Goal: Task Accomplishment & Management: Use online tool/utility

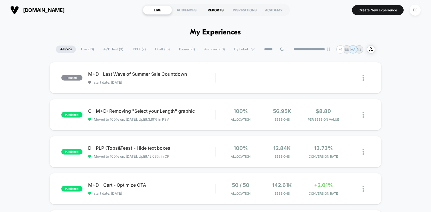
click at [218, 13] on div "REPORTS" at bounding box center [215, 9] width 29 height 9
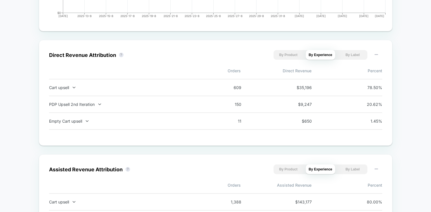
scroll to position [366, 0]
click at [290, 55] on button "By Product" at bounding box center [288, 56] width 29 height 10
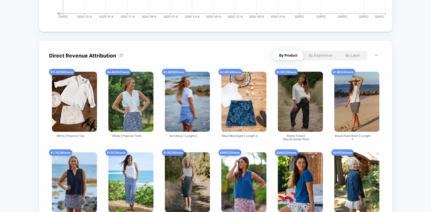
click at [319, 59] on button "By Experience" at bounding box center [320, 56] width 29 height 10
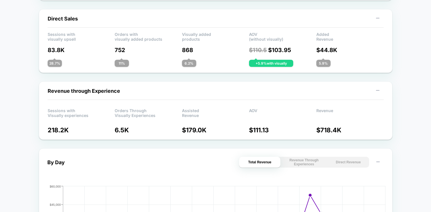
scroll to position [0, 0]
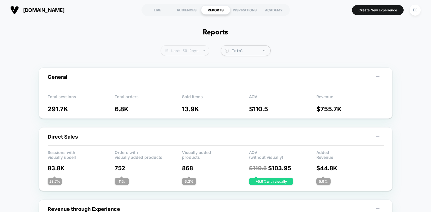
click at [193, 49] on span "Last 30 Days" at bounding box center [185, 50] width 49 height 11
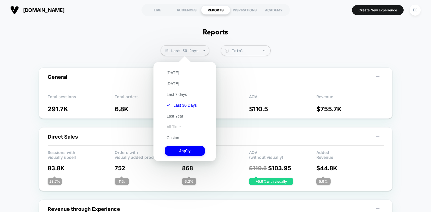
click at [174, 127] on button "All Time" at bounding box center [174, 127] width 18 height 5
click at [180, 148] on button "Apply" at bounding box center [185, 151] width 40 height 10
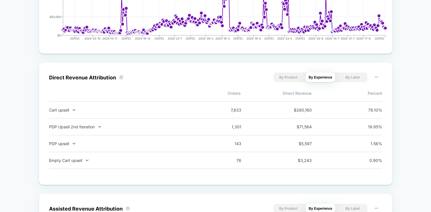
scroll to position [343, 0]
click at [388, 120] on div "Direct Revenue Attribution ? By Product By Experience By Label Orders Direct Re…" at bounding box center [216, 124] width 354 height 123
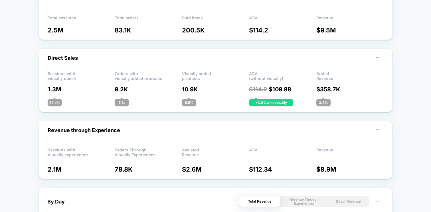
scroll to position [0, 0]
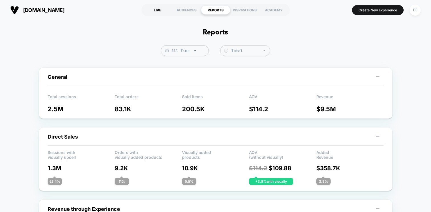
click at [158, 10] on div "LIVE" at bounding box center [157, 9] width 29 height 9
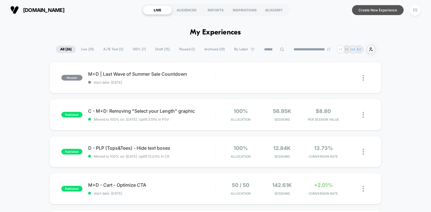
click at [386, 9] on button "Create New Experience" at bounding box center [378, 10] width 52 height 10
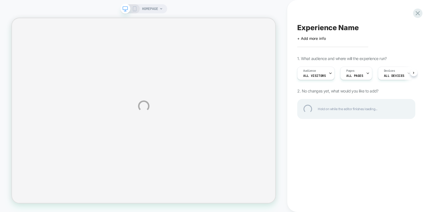
click at [165, 9] on div "HOMEPAGE Experience Name Click to edit experience details + Add more info 1. Wh…" at bounding box center [215, 106] width 431 height 212
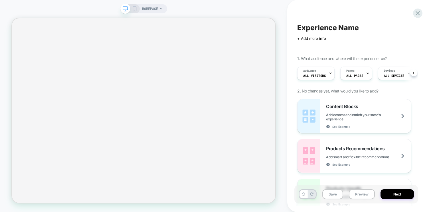
scroll to position [0, 0]
click at [165, 9] on div "HOMEPAGE" at bounding box center [143, 8] width 47 height 9
click at [159, 9] on div "HOMEPAGE" at bounding box center [152, 8] width 21 height 9
click at [162, 9] on icon at bounding box center [160, 8] width 3 height 3
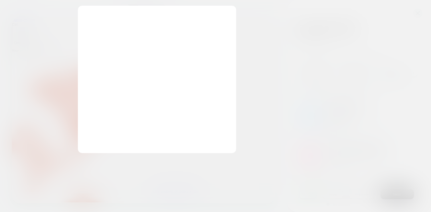
scroll to position [0, 0]
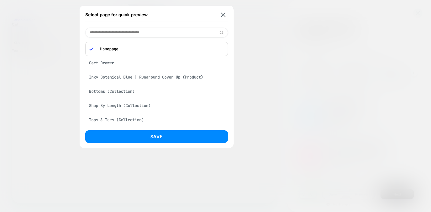
click at [157, 80] on div "Inky Botanical Blue | Runaround Cover Up (Product)" at bounding box center [156, 77] width 143 height 11
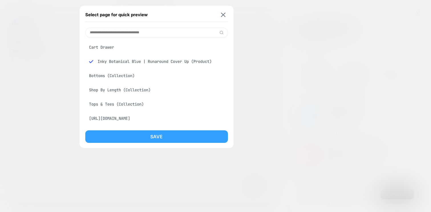
click at [157, 134] on button "Save" at bounding box center [156, 137] width 143 height 13
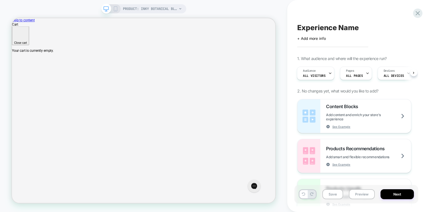
scroll to position [0, 1]
select select "******"
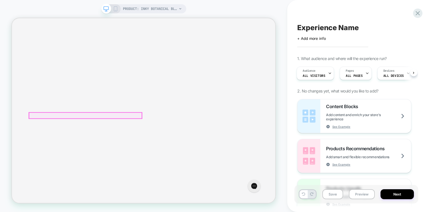
scroll to position [0, 0]
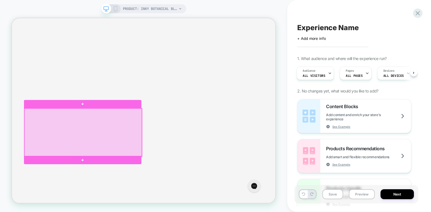
click at [179, 152] on div at bounding box center [107, 171] width 157 height 64
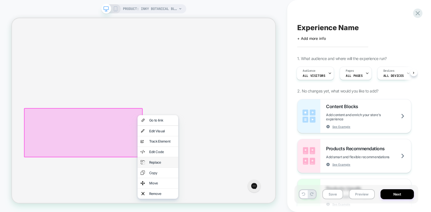
click at [216, 212] on div "Replace" at bounding box center [212, 211] width 35 height 6
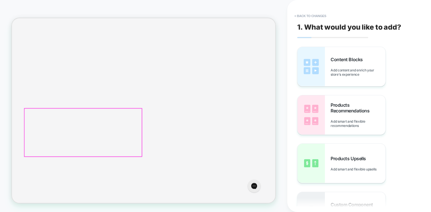
scroll to position [127, 0]
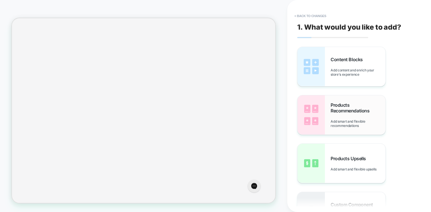
click at [344, 134] on div "Products Recommendations Add smart and flexible recommendations" at bounding box center [341, 115] width 88 height 39
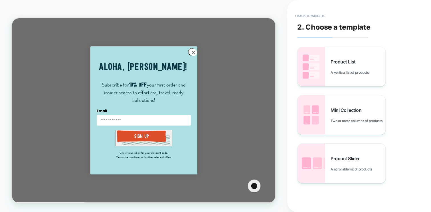
scroll to position [154, 0]
click at [252, 62] on circle "Close dialog" at bounding box center [253, 63] width 9 height 9
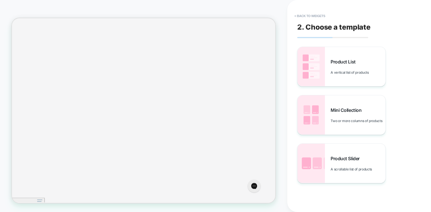
scroll to position [203, 0]
click at [308, 13] on button "< Back to widgets" at bounding box center [310, 15] width 37 height 9
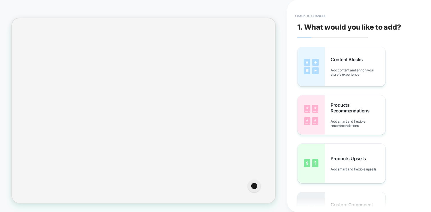
scroll to position [127, 0]
click at [334, 160] on span "Products Upsells" at bounding box center [350, 159] width 38 height 6
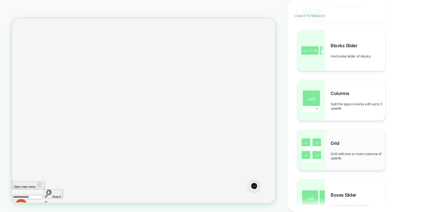
scroll to position [0, 0]
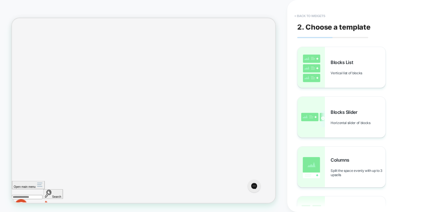
click at [312, 14] on button "< Back to widgets" at bounding box center [310, 15] width 37 height 9
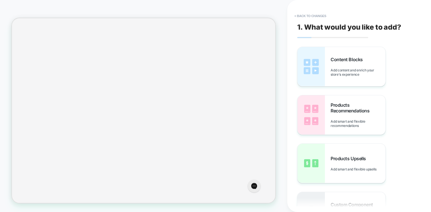
scroll to position [127, 0]
click at [312, 14] on button "< Back to changes" at bounding box center [311, 15] width 38 height 9
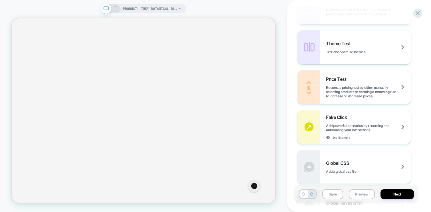
scroll to position [281, 0]
click at [345, 139] on span "See Example" at bounding box center [341, 139] width 18 height 4
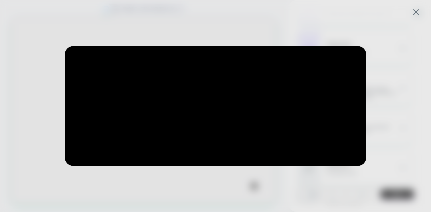
click at [243, 186] on div at bounding box center [215, 106] width 431 height 212
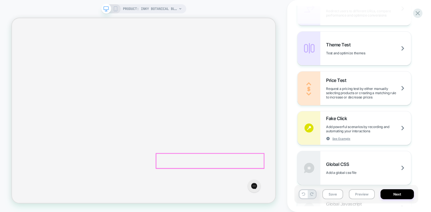
scroll to position [0, 0]
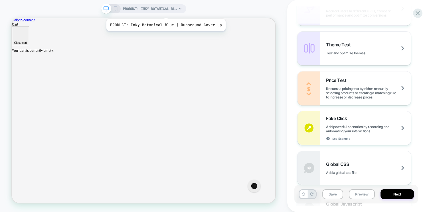
click at [165, 12] on span "PRODUCT: Inky Botanical Blue | Runaround Cover Up" at bounding box center [150, 8] width 54 height 9
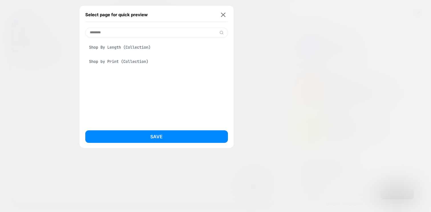
type input "*******"
click at [144, 58] on div "Shop by Print (Collection)" at bounding box center [156, 61] width 143 height 11
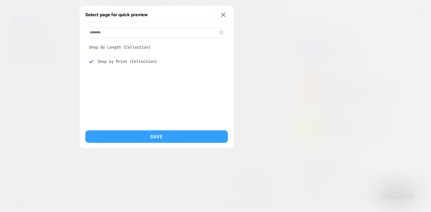
click at [145, 131] on button "Save" at bounding box center [156, 137] width 143 height 13
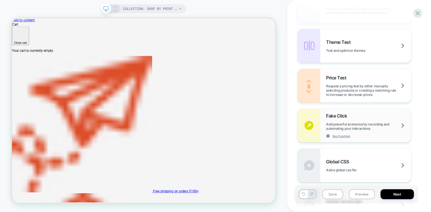
click at [371, 120] on div "Fake Click Add powerful scenarios by recording and automating your interactions…" at bounding box center [368, 125] width 85 height 25
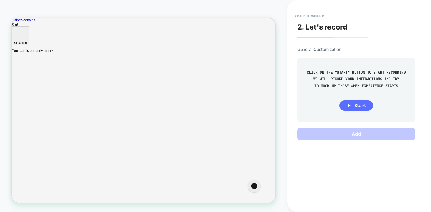
click at [355, 104] on span "Start" at bounding box center [360, 105] width 11 height 5
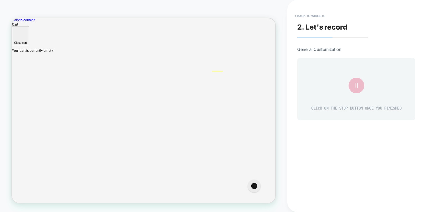
click at [356, 88] on icon at bounding box center [356, 86] width 10 height 10
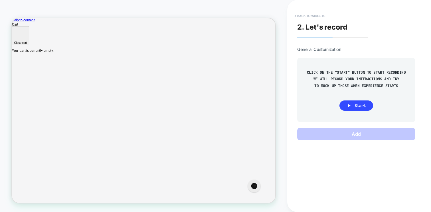
click at [321, 13] on button "< Back to widgets" at bounding box center [310, 15] width 37 height 9
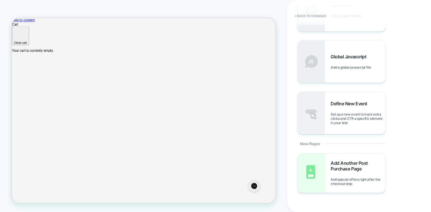
scroll to position [501, 0]
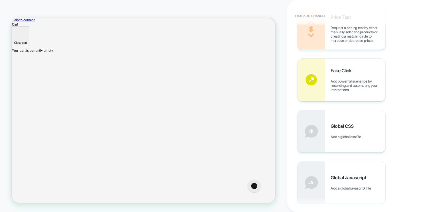
scroll to position [345, 0]
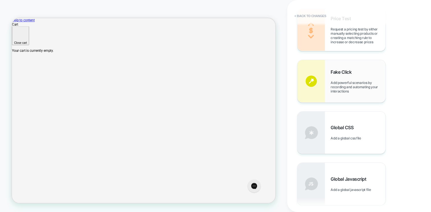
click at [346, 78] on div "Fake Click Add powerful scenarios by recording and automating your interactions" at bounding box center [358, 81] width 55 height 24
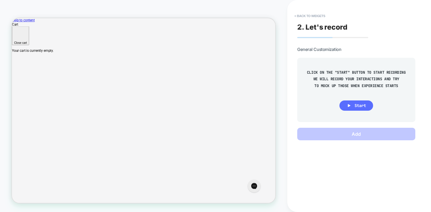
click at [353, 102] on button "Start" at bounding box center [356, 106] width 34 height 10
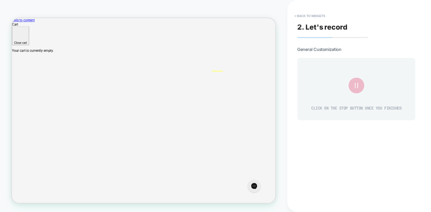
click at [357, 86] on icon at bounding box center [356, 86] width 3 height 6
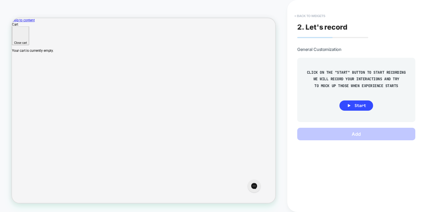
click at [314, 13] on button "< Back to widgets" at bounding box center [310, 15] width 37 height 9
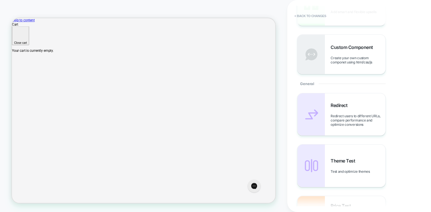
scroll to position [0, 0]
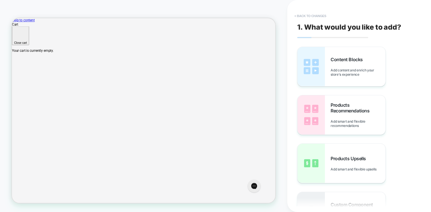
click at [308, 19] on button "< Back to changes" at bounding box center [311, 15] width 38 height 9
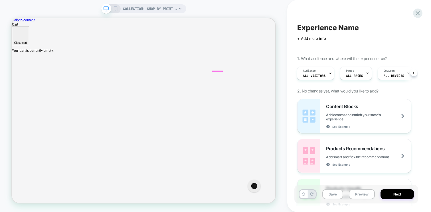
click at [288, 94] on div at bounding box center [285, 96] width 13 height 17
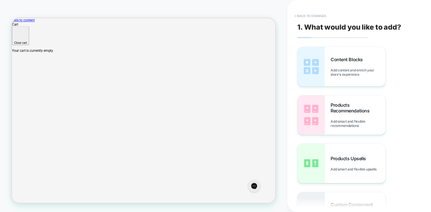
click at [321, 14] on button "< Back to changes" at bounding box center [311, 15] width 38 height 9
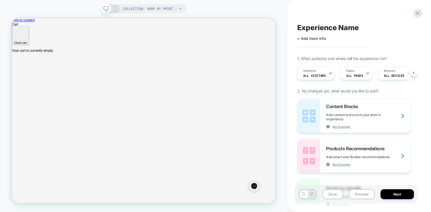
scroll to position [0, 0]
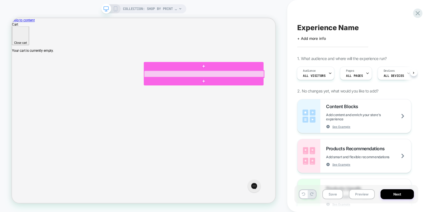
click at [298, 92] on div at bounding box center [268, 92] width 160 height 9
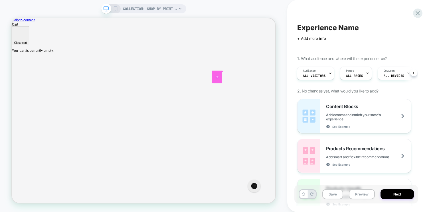
click at [285, 92] on div at bounding box center [285, 96] width 13 height 17
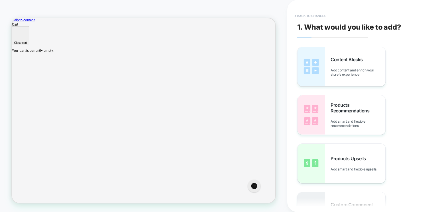
click at [322, 16] on button "< Back to changes" at bounding box center [311, 15] width 38 height 9
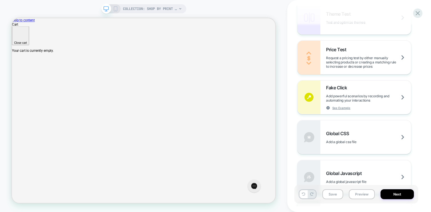
scroll to position [311, 0]
click at [388, 96] on span "Add powerful scenarios by recording and automating your interactions" at bounding box center [368, 99] width 85 height 9
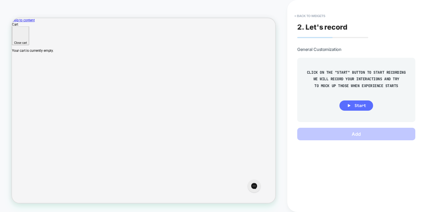
click at [361, 102] on button "Start" at bounding box center [356, 106] width 34 height 10
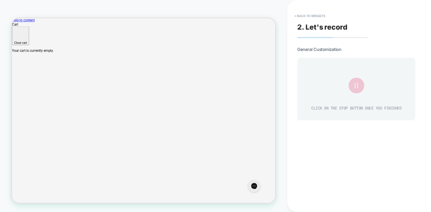
click at [358, 87] on icon at bounding box center [356, 86] width 10 height 10
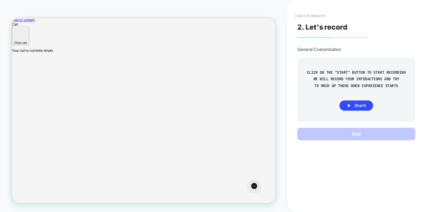
click at [314, 12] on button "< Back to widgets" at bounding box center [310, 15] width 37 height 9
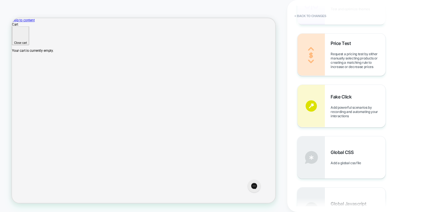
scroll to position [316, 0]
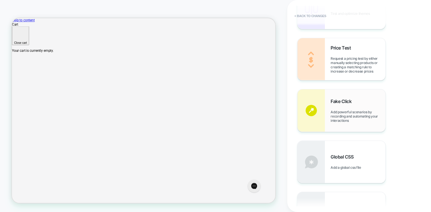
click at [355, 119] on span "Add powerful scenarios by recording and automating your interactions" at bounding box center [358, 116] width 55 height 13
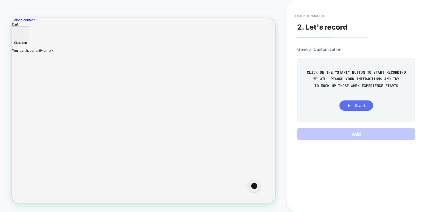
click at [357, 105] on span "Start" at bounding box center [360, 105] width 11 height 5
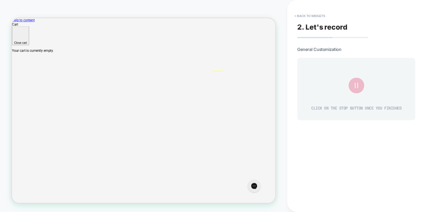
click at [356, 81] on icon at bounding box center [356, 86] width 10 height 10
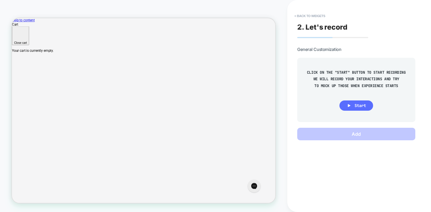
click at [360, 106] on span "Start" at bounding box center [360, 105] width 11 height 5
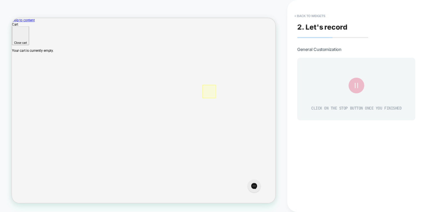
click at [353, 84] on icon at bounding box center [356, 86] width 10 height 10
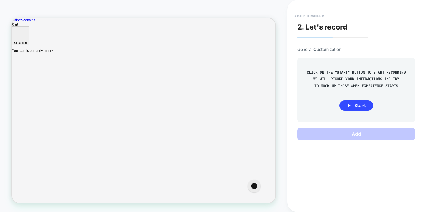
click at [317, 14] on button "< Back to widgets" at bounding box center [310, 15] width 37 height 9
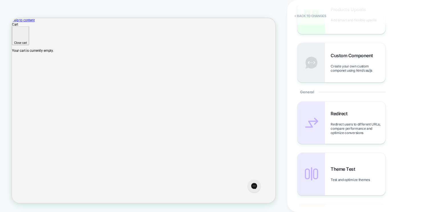
scroll to position [274, 0]
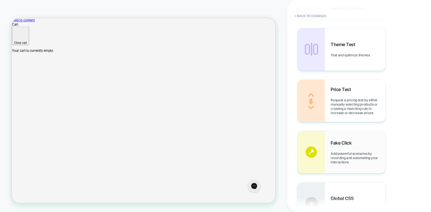
click at [371, 141] on div "Fake Click Add powerful scenarios by recording and automating your interactions" at bounding box center [358, 152] width 55 height 24
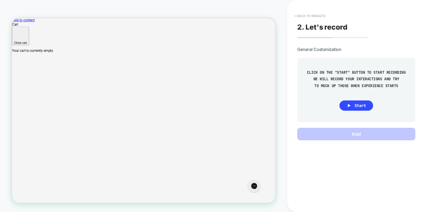
click at [310, 17] on button "< Back to widgets" at bounding box center [310, 15] width 37 height 9
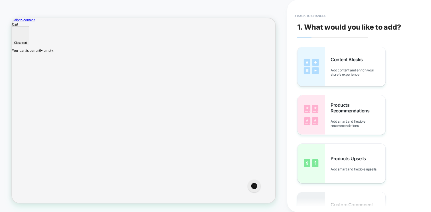
click at [310, 17] on button "< Back to changes" at bounding box center [311, 15] width 38 height 9
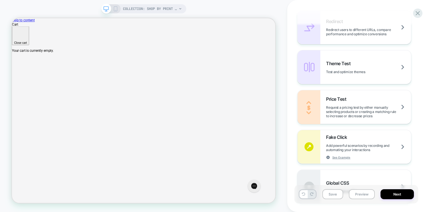
scroll to position [261, 0]
click at [420, 16] on icon at bounding box center [418, 13] width 8 height 8
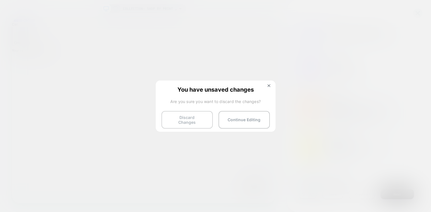
click at [194, 121] on button "Discard Changes" at bounding box center [186, 120] width 51 height 18
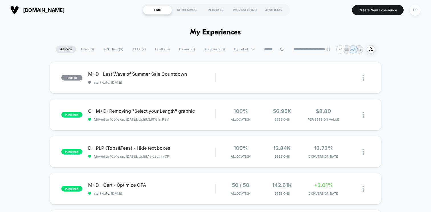
click at [418, 11] on div "EE" at bounding box center [415, 10] width 11 height 11
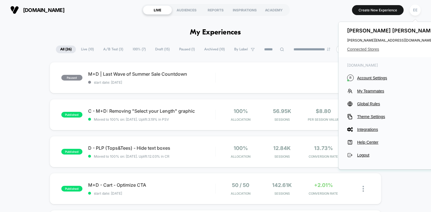
click at [364, 51] on span "Connected Stores" at bounding box center [392, 49] width 90 height 5
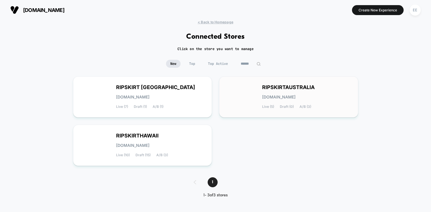
click at [323, 98] on div "RIPSKIRTAUSTRALIA [DOMAIN_NAME] Live (5) Draft (0) A/B (3)" at bounding box center [307, 106] width 90 height 23
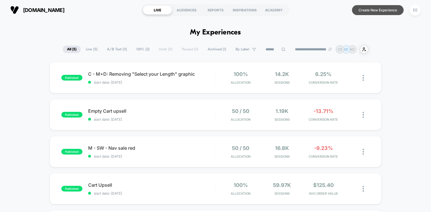
click at [364, 14] on button "Create New Experience" at bounding box center [378, 10] width 52 height 10
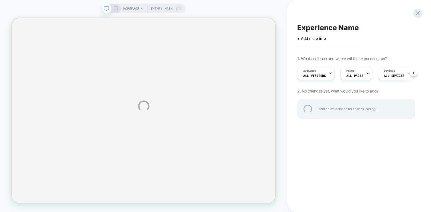
click at [424, 13] on div "HOMEPAGE Theme: MAIN Experience Name Click to edit experience details + Add mor…" at bounding box center [215, 106] width 431 height 212
click at [419, 13] on div at bounding box center [418, 13] width 12 height 12
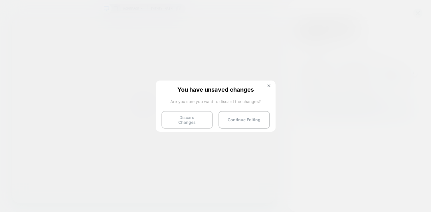
click at [196, 122] on button "Discard Changes" at bounding box center [186, 120] width 51 height 18
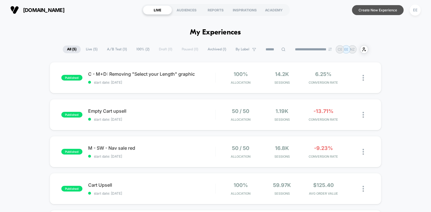
click at [386, 9] on button "Create New Experience" at bounding box center [378, 10] width 52 height 10
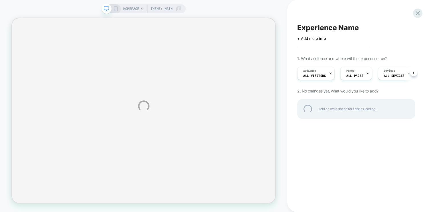
click at [142, 10] on div "HOMEPAGE Theme: MAIN Experience Name Click to edit experience details + Add mor…" at bounding box center [215, 106] width 431 height 212
click at [142, 8] on icon at bounding box center [142, 8] width 3 height 3
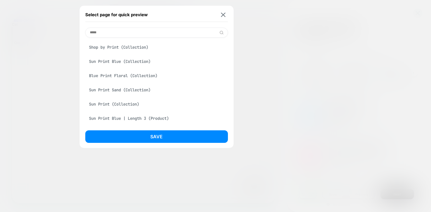
type input "*****"
click at [153, 47] on div "Shop by Print (Collection)" at bounding box center [156, 47] width 143 height 11
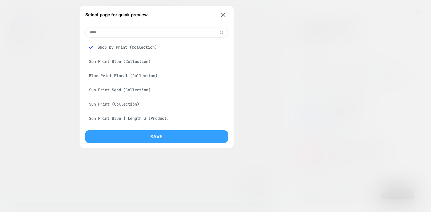
click at [158, 134] on button "Save" at bounding box center [156, 137] width 143 height 13
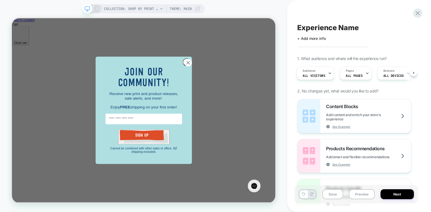
click at [247, 76] on circle "Close dialog" at bounding box center [246, 77] width 9 height 9
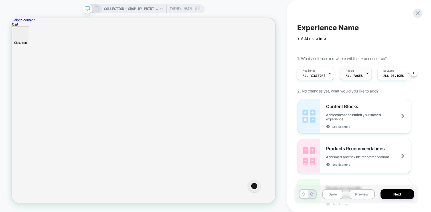
click at [361, 73] on div "Pages ALL PAGES" at bounding box center [354, 73] width 28 height 13
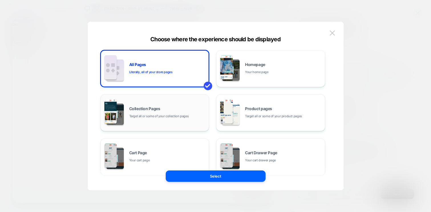
click at [193, 112] on div "Collection Pages Target all or some of your collection pages" at bounding box center [167, 113] width 77 height 12
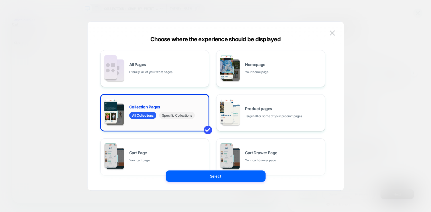
click at [179, 119] on span "Specific Collections" at bounding box center [177, 115] width 36 height 7
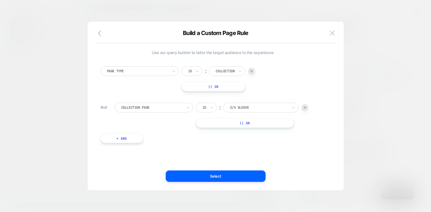
click at [253, 105] on div at bounding box center [259, 107] width 58 height 5
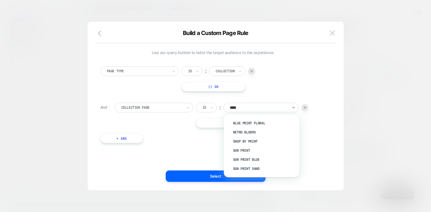
type input "*****"
click at [259, 141] on div "Shop by Print" at bounding box center [265, 141] width 70 height 9
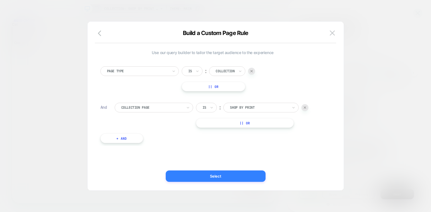
click at [254, 176] on button "Select" at bounding box center [216, 176] width 100 height 11
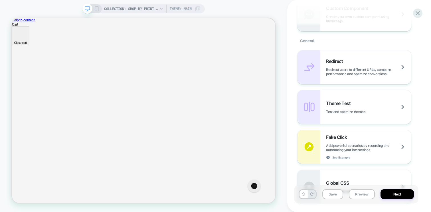
scroll to position [224, 0]
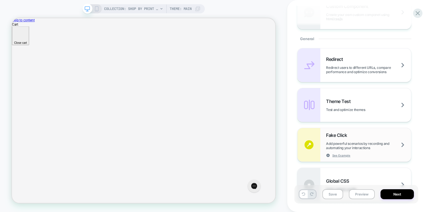
click at [372, 141] on div "Fake Click Add powerful scenarios by recording and automating your interactions…" at bounding box center [368, 145] width 85 height 25
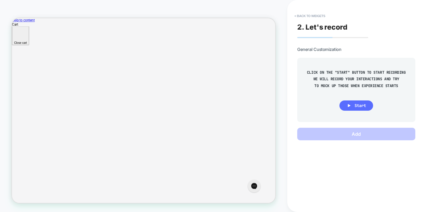
click at [359, 106] on span "Start" at bounding box center [360, 105] width 11 height 5
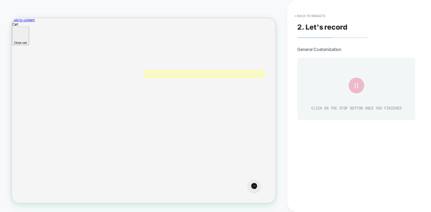
click at [291, 91] on div at bounding box center [268, 93] width 161 height 10
click at [286, 91] on div at bounding box center [268, 92] width 160 height 9
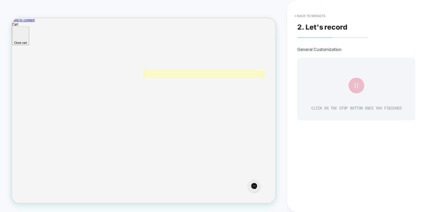
click at [284, 90] on div at bounding box center [268, 93] width 161 height 10
click at [271, 93] on div at bounding box center [268, 92] width 160 height 9
click at [281, 93] on div at bounding box center [268, 93] width 161 height 10
click at [289, 97] on img at bounding box center [288, 101] width 6 height 10
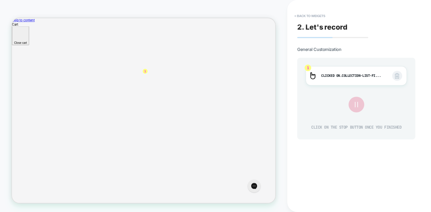
click at [358, 104] on icon at bounding box center [356, 105] width 10 height 10
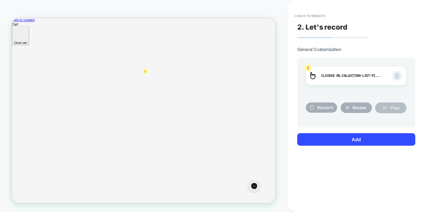
click at [394, 106] on span "Play" at bounding box center [394, 108] width 9 height 5
click at [390, 109] on button "Play" at bounding box center [390, 108] width 31 height 11
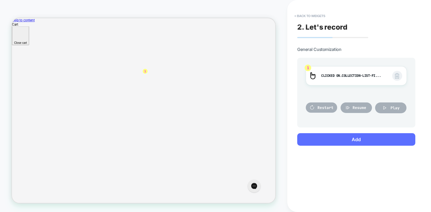
click at [319, 137] on button "Add" at bounding box center [356, 139] width 118 height 13
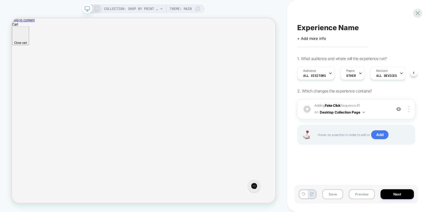
scroll to position [0, 0]
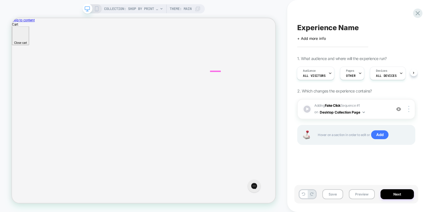
click at [306, 110] on div at bounding box center [307, 109] width 8 height 8
click at [307, 108] on div at bounding box center [307, 109] width 8 height 8
click at [411, 111] on div at bounding box center [409, 109] width 11 height 6
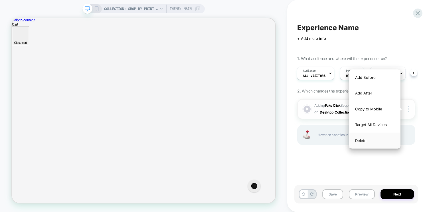
click at [382, 141] on div "Delete" at bounding box center [374, 140] width 51 height 15
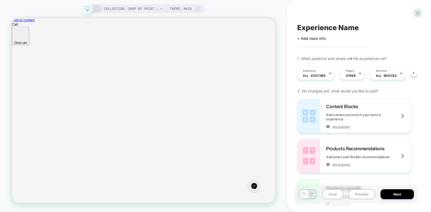
click at [412, 18] on div "Experience Name Click to edit experience details + Add more info 1. What audien…" at bounding box center [356, 106] width 124 height 201
click at [422, 13] on div at bounding box center [418, 13] width 12 height 12
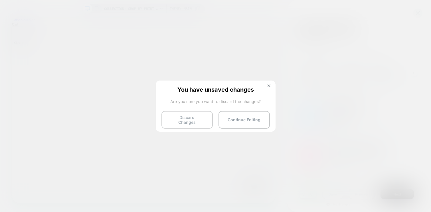
click at [204, 119] on button "Discard Changes" at bounding box center [186, 120] width 51 height 18
